Goal: Task Accomplishment & Management: Use online tool/utility

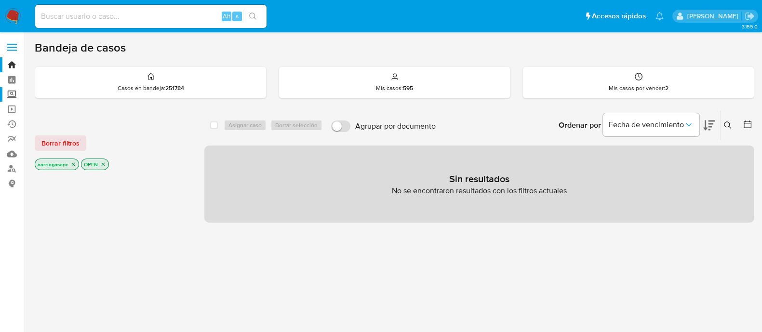
click at [8, 98] on label "Screening" at bounding box center [57, 94] width 115 height 15
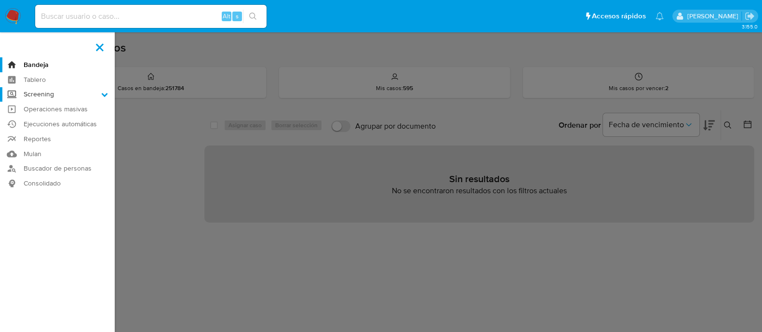
click at [0, 0] on input "Screening" at bounding box center [0, 0] width 0 height 0
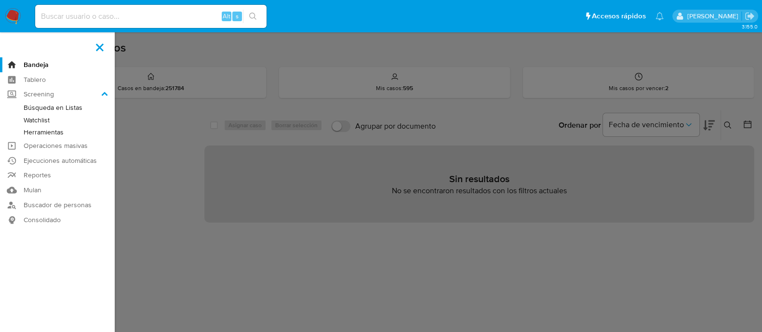
click at [39, 123] on link "Watchlist" at bounding box center [57, 120] width 115 height 12
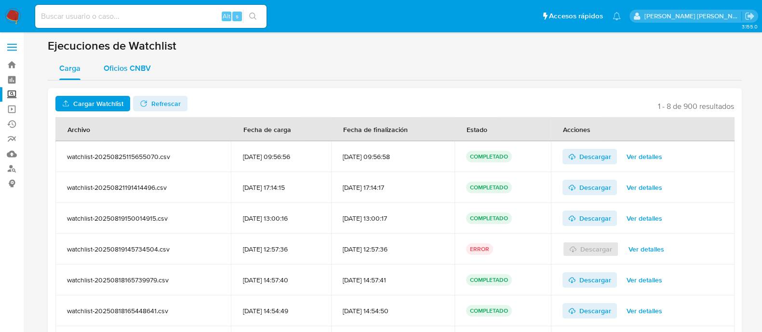
click at [133, 66] on span "Oficios CNBV" at bounding box center [127, 68] width 47 height 11
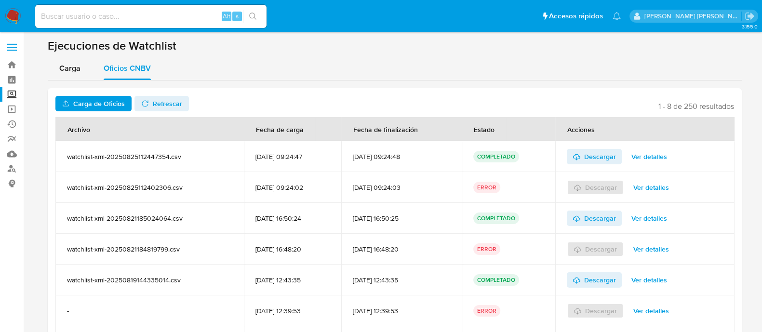
click at [108, 96] on span "Carga de Oficios" at bounding box center [99, 103] width 52 height 15
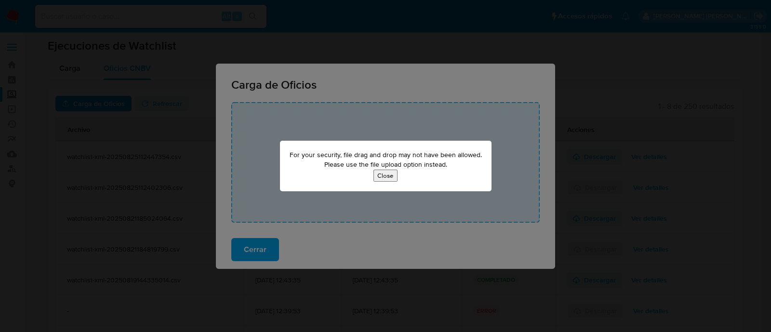
click at [384, 179] on button "Close" at bounding box center [386, 176] width 24 height 12
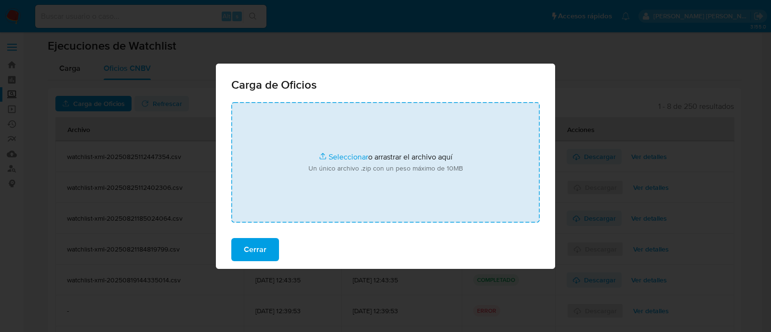
click at [344, 158] on input "file" at bounding box center [385, 162] width 308 height 121
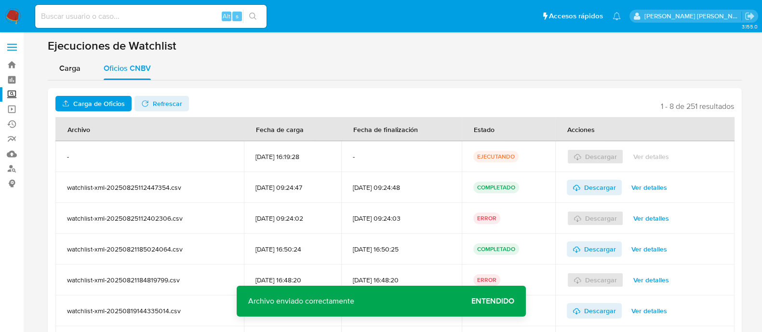
click at [492, 301] on span "Entendido" at bounding box center [492, 301] width 43 height 0
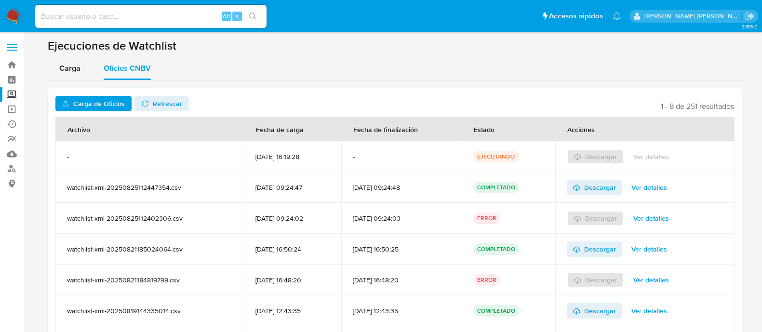
drag, startPoint x: 492, startPoint y: 306, endPoint x: 405, endPoint y: 84, distance: 238.5
click at [405, 84] on div "Carga de Oficios No tiene permisos para realizar esta acción Refrescar 1 - 8 de…" at bounding box center [395, 249] width 694 height 338
click at [169, 107] on span "Refrescar" at bounding box center [167, 103] width 29 height 15
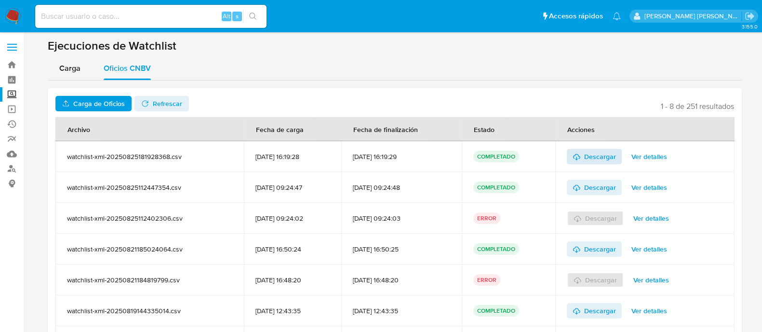
click at [612, 156] on span "Descargar" at bounding box center [600, 156] width 32 height 15
